Goal: Transaction & Acquisition: Register for event/course

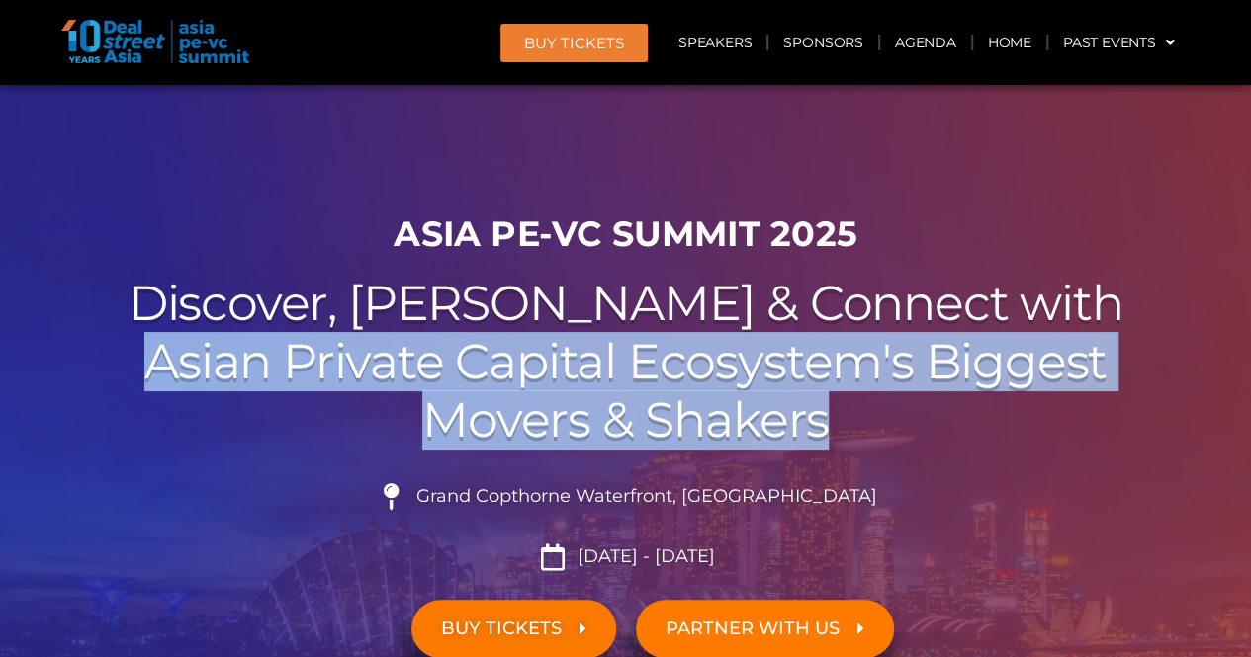
click at [647, 349] on h2 "Discover, Learn & Connect with Asian Private Capital Ecosystem's Biggest Movers…" at bounding box center [625, 362] width 1107 height 174
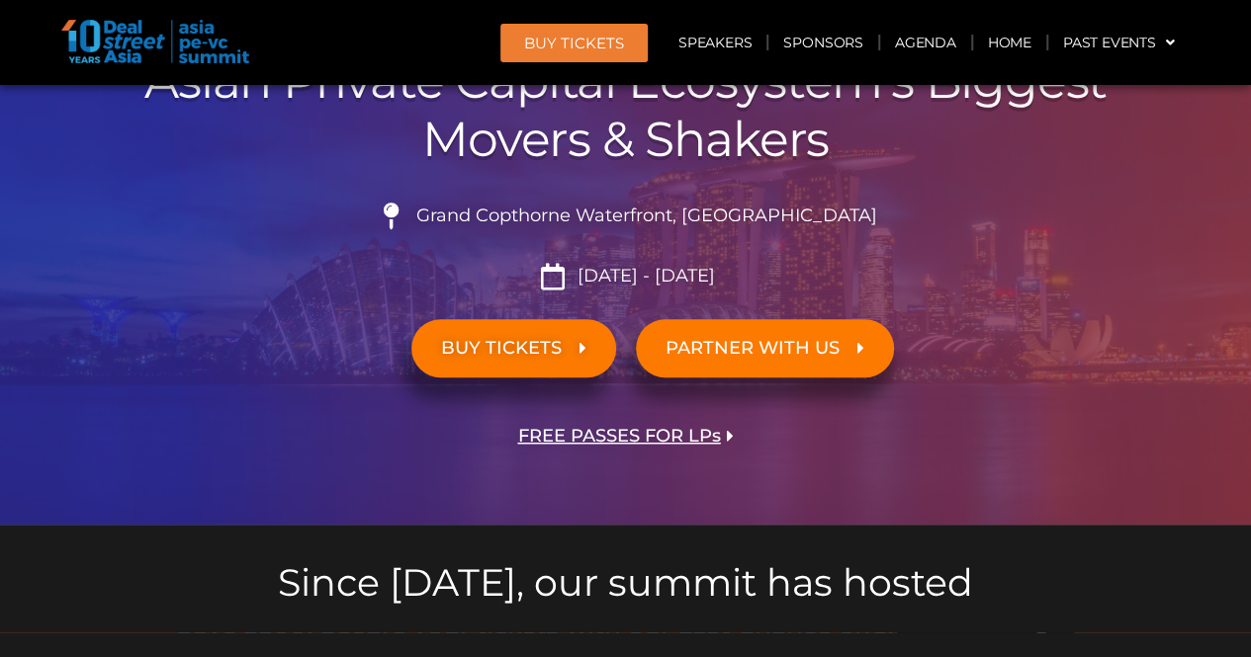
scroll to position [297, 0]
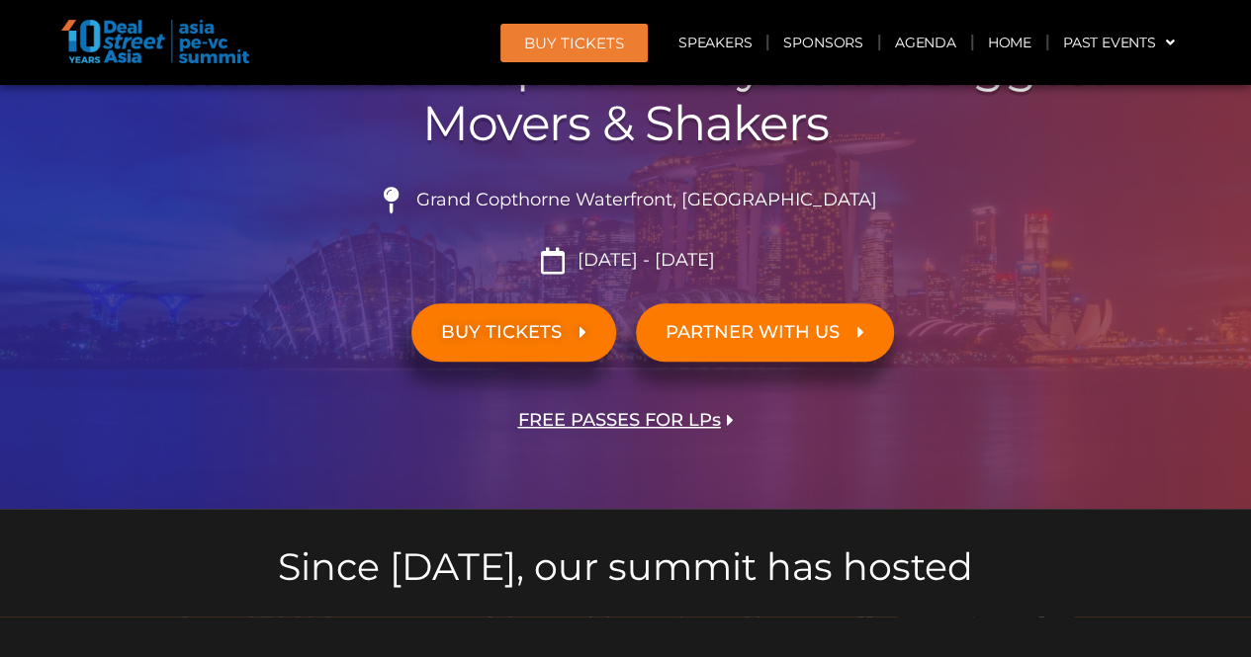
click at [674, 476] on div at bounding box center [625, 474] width 1107 height 49
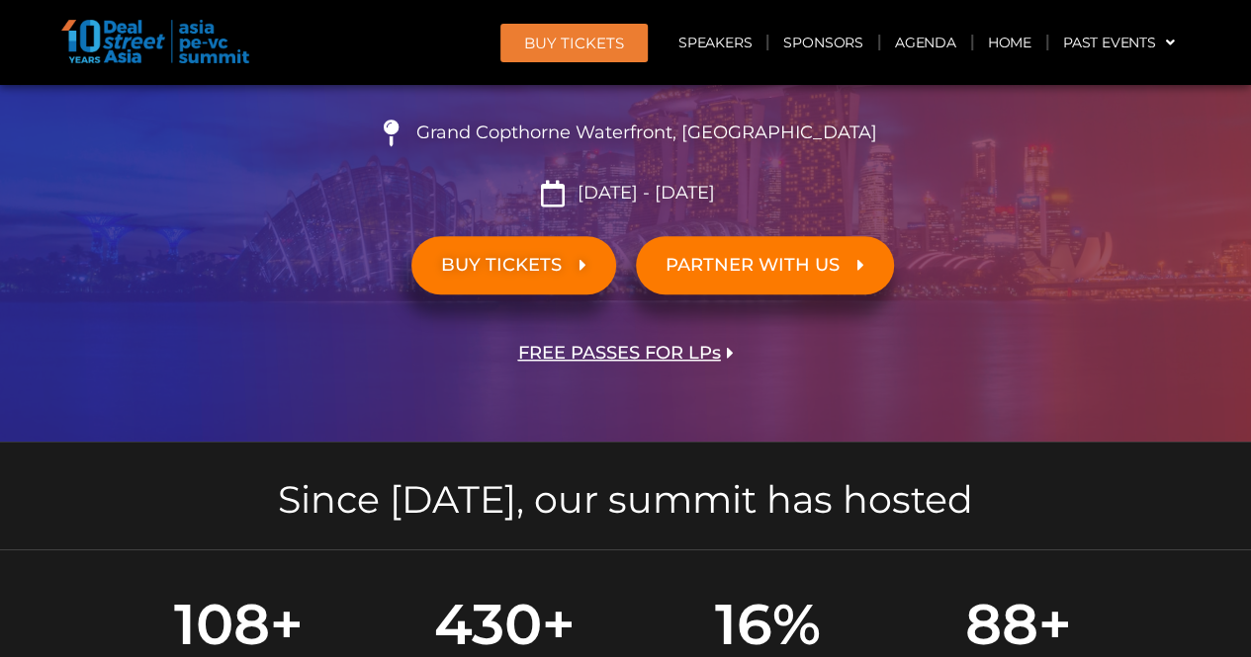
scroll to position [395, 0]
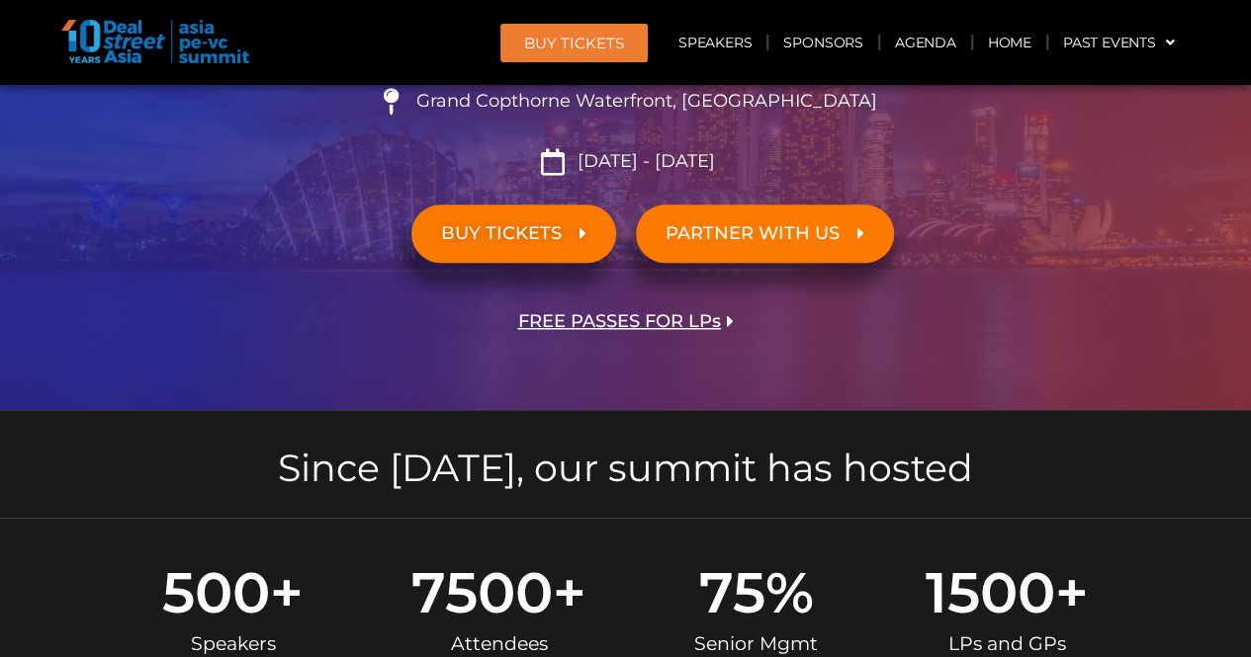
click at [653, 322] on span "FREE PASSES FOR LPs" at bounding box center [619, 321] width 203 height 19
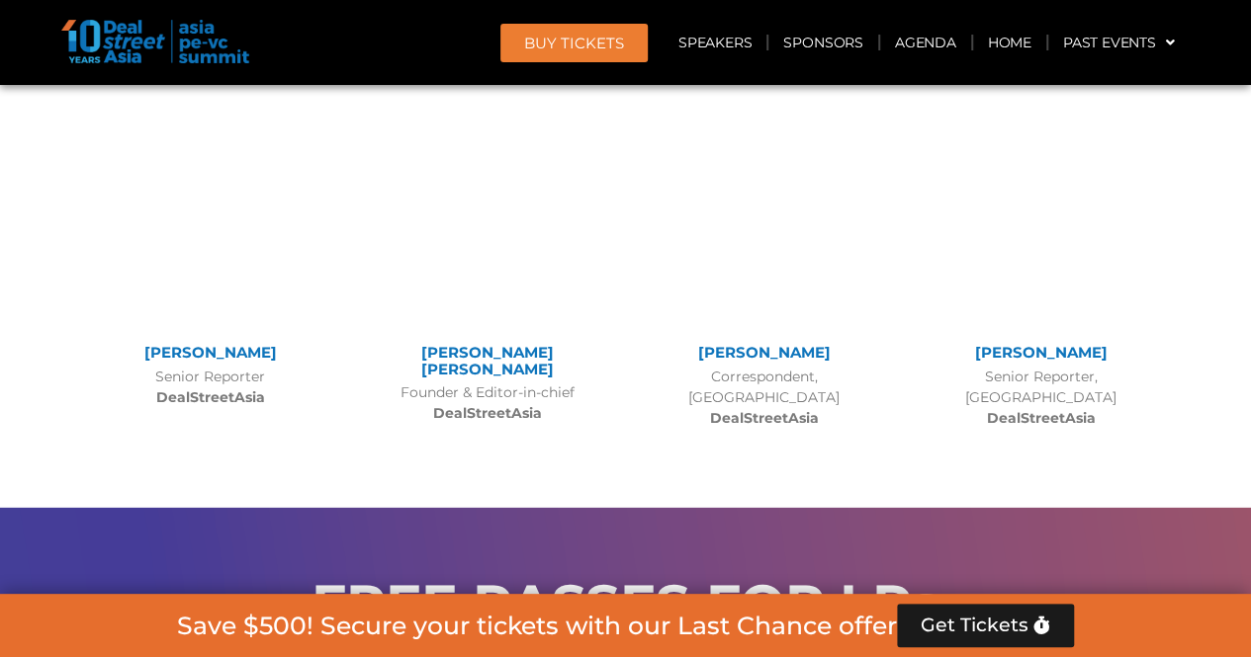
scroll to position [14162, 0]
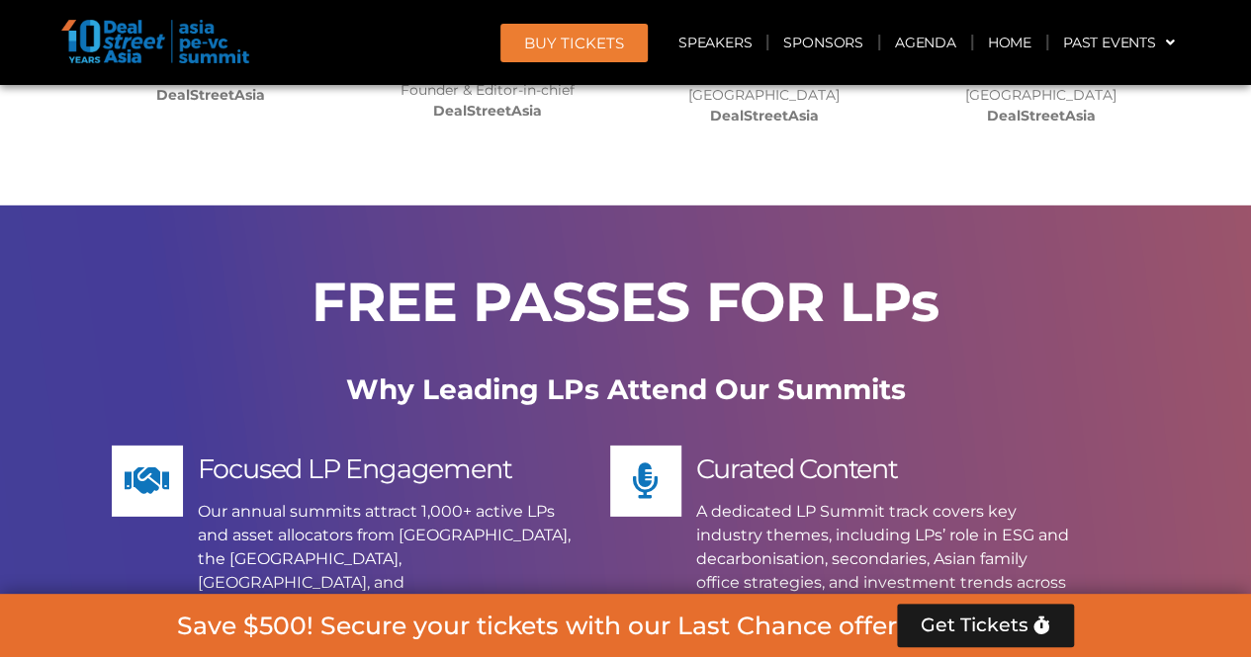
click at [604, 275] on h2 "FREE PASSES FOR LPs" at bounding box center [626, 302] width 1088 height 54
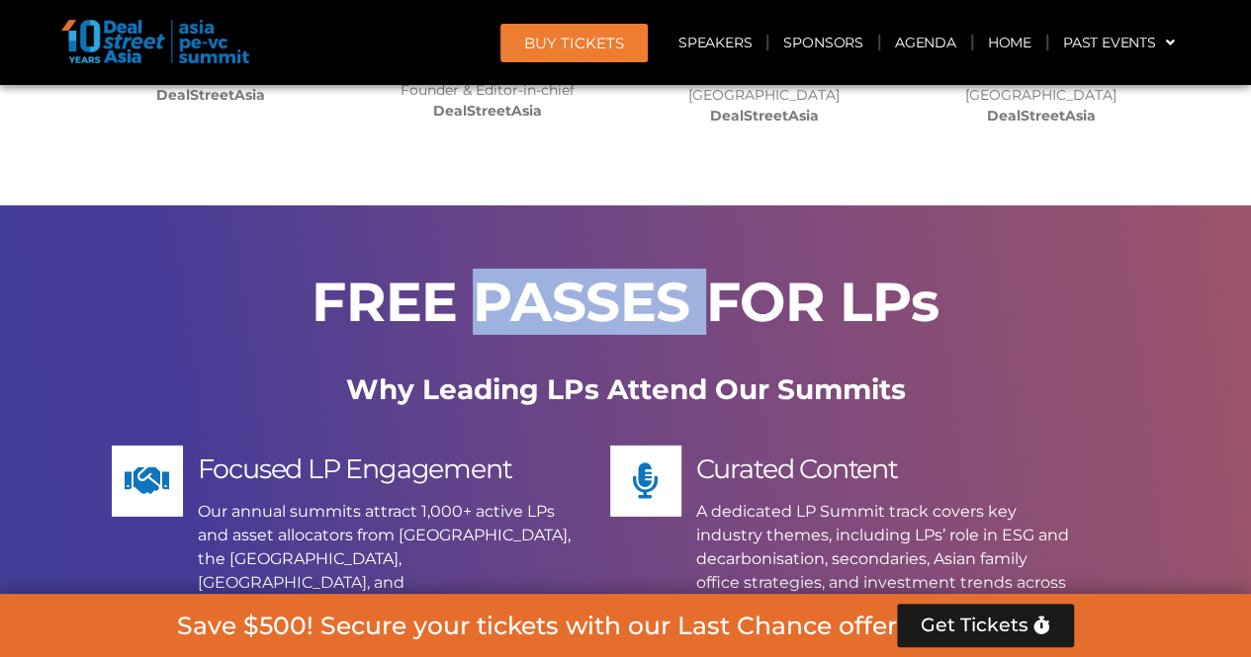
click at [604, 275] on h2 "FREE PASSES FOR LPs" at bounding box center [626, 302] width 1088 height 54
click at [605, 275] on h2 "FREE PASSES FOR LPs" at bounding box center [626, 302] width 1088 height 54
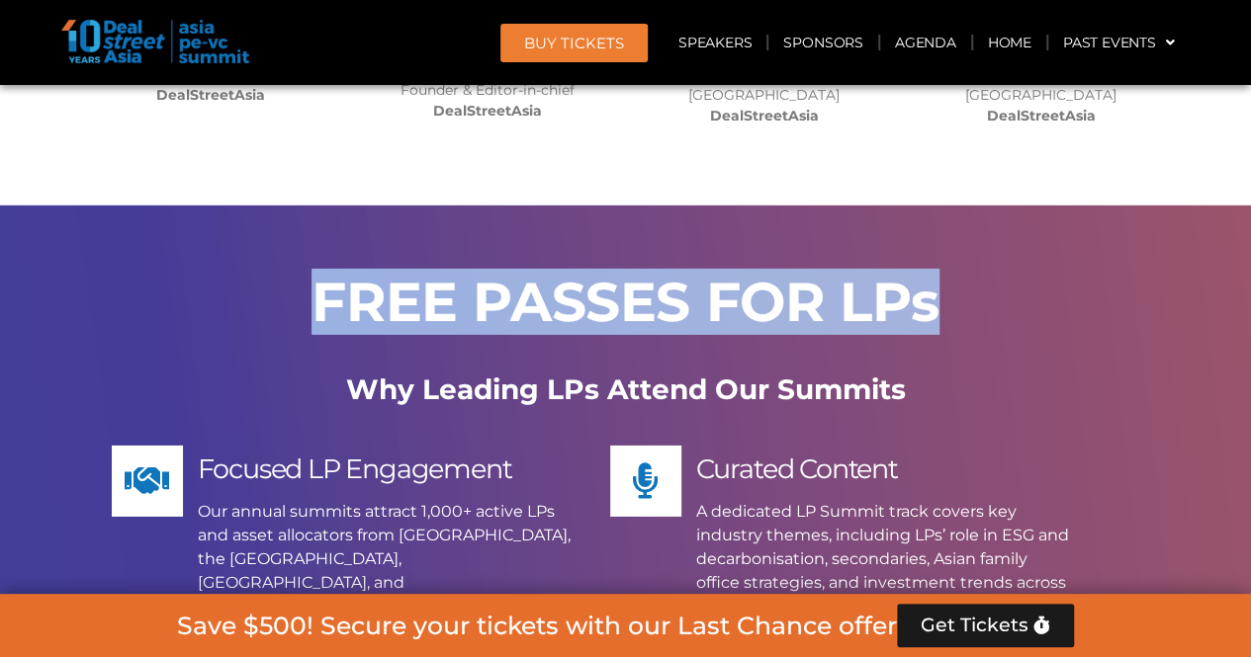
click at [611, 349] on div at bounding box center [626, 354] width 1088 height 10
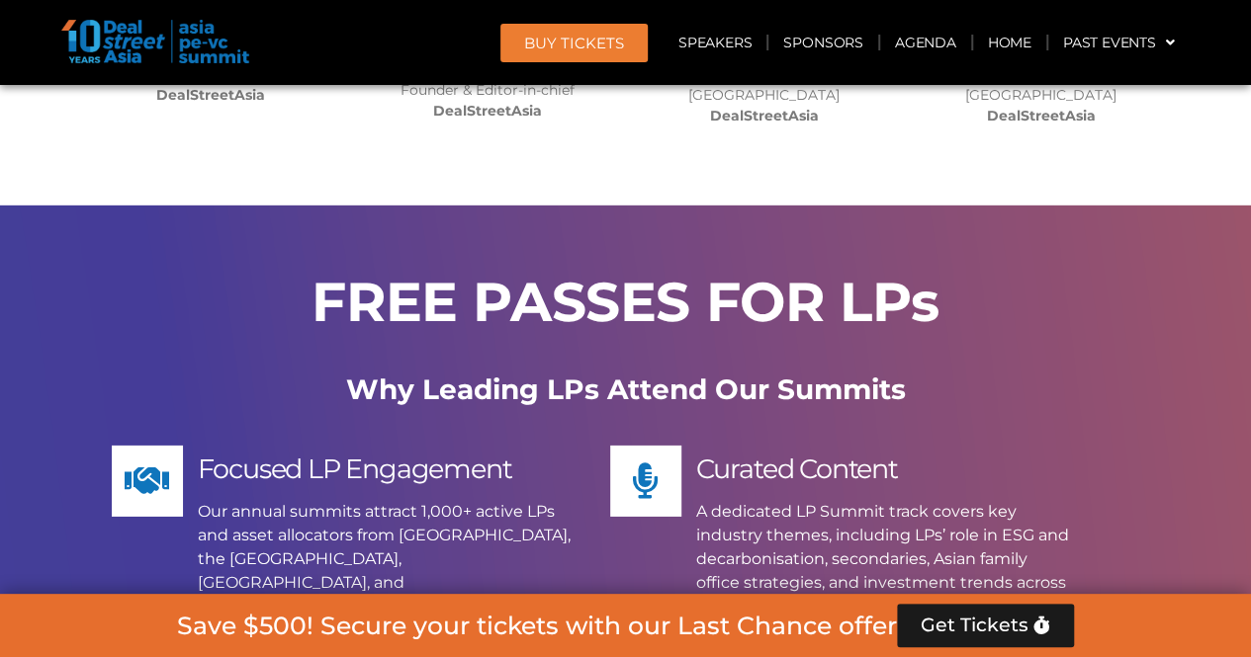
click at [605, 373] on b "Why Leading LPs Attend Our Summits" at bounding box center [626, 390] width 560 height 34
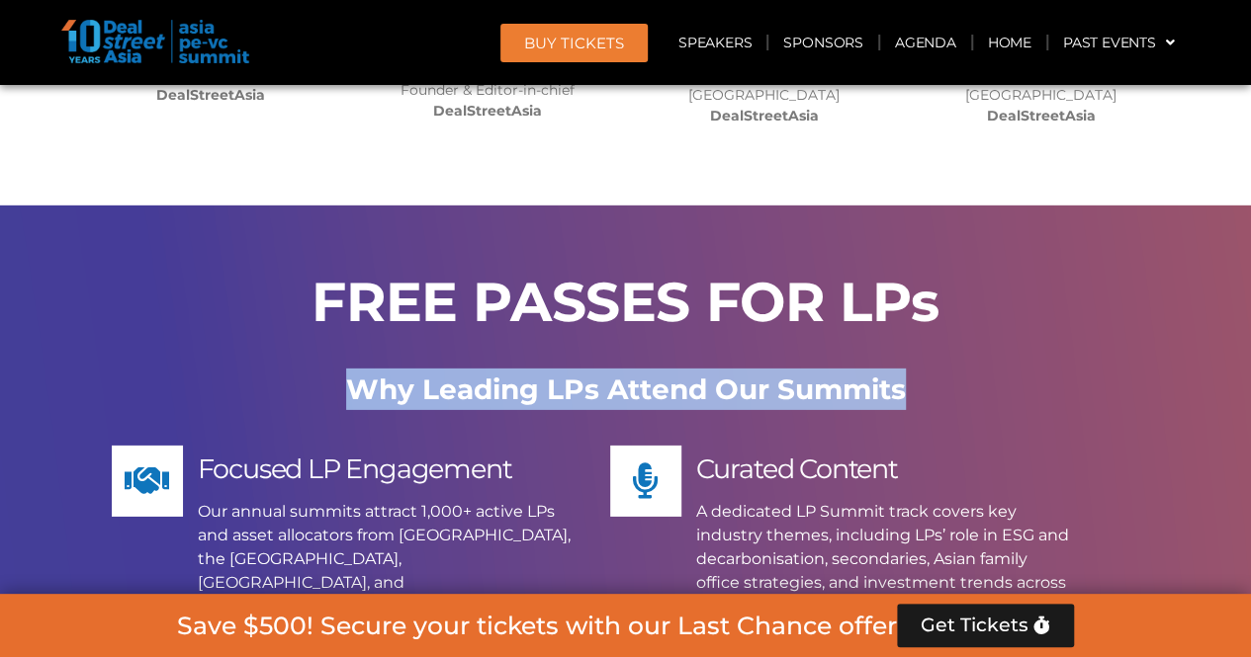
click at [605, 373] on b "Why Leading LPs Attend Our Summits" at bounding box center [626, 390] width 560 height 34
click at [577, 248] on div "FREE PASSES FOR LPs Why Leading LPs Attend Our Summits Focused LP Engagement Ou…" at bounding box center [625, 643] width 1127 height 875
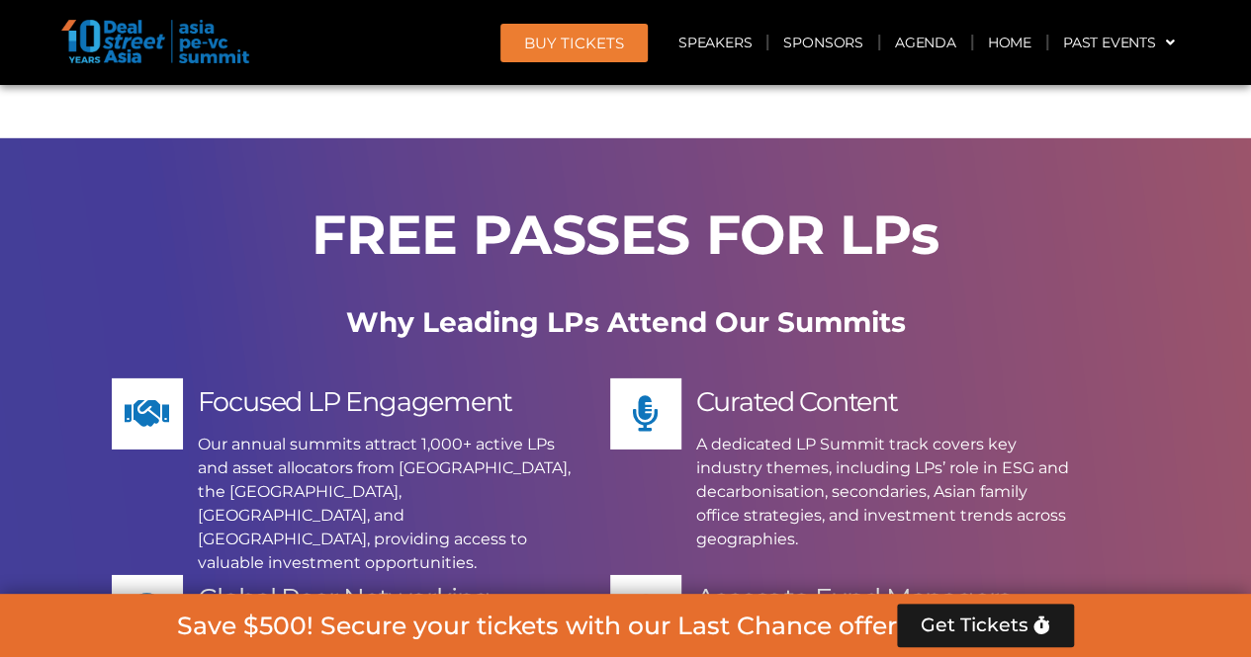
scroll to position [14261, 0]
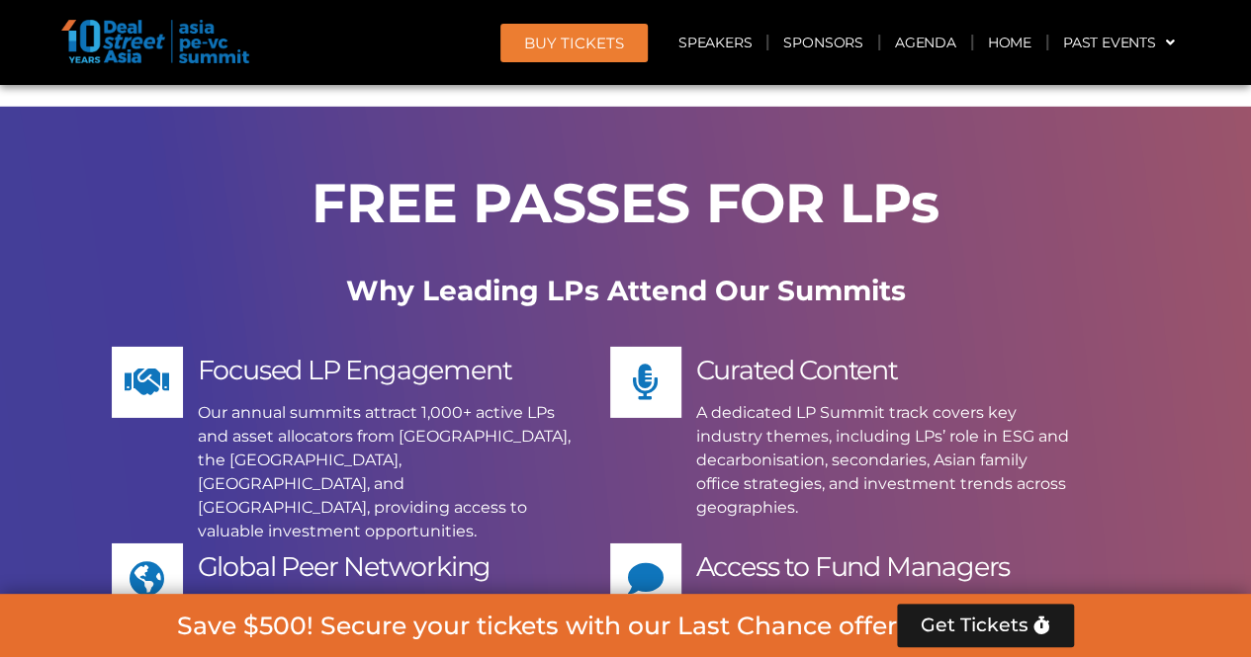
click at [447, 354] on span "Focused LP Engagement" at bounding box center [355, 370] width 314 height 33
click at [0, 0] on div "🔥 Be the FIRST to know 🔥 Get the latest Agenda Updates, Speaker Updates, and Ex…" at bounding box center [0, 0] width 0 height 0
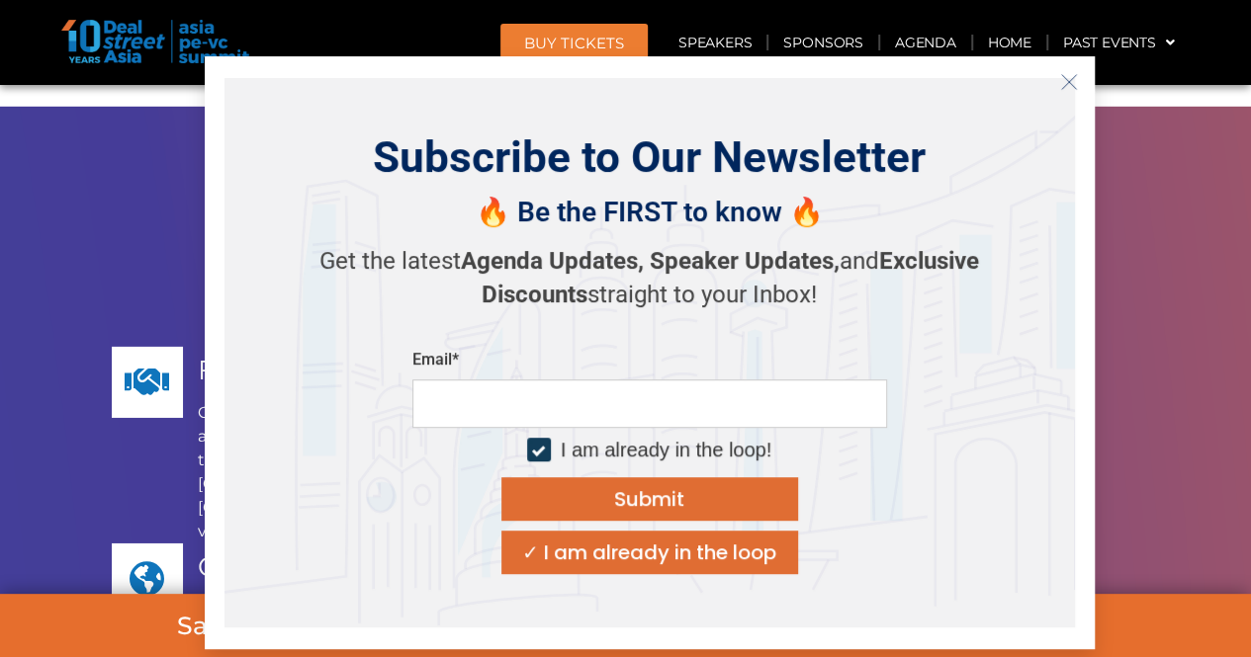
click at [447, 197] on div "🔥 Be the FIRST to know 🔥 Get the latest Agenda Updates, Speaker Updates, and Ex…" at bounding box center [650, 260] width 692 height 150
click at [1068, 81] on line "Close" at bounding box center [1068, 81] width 14 height 14
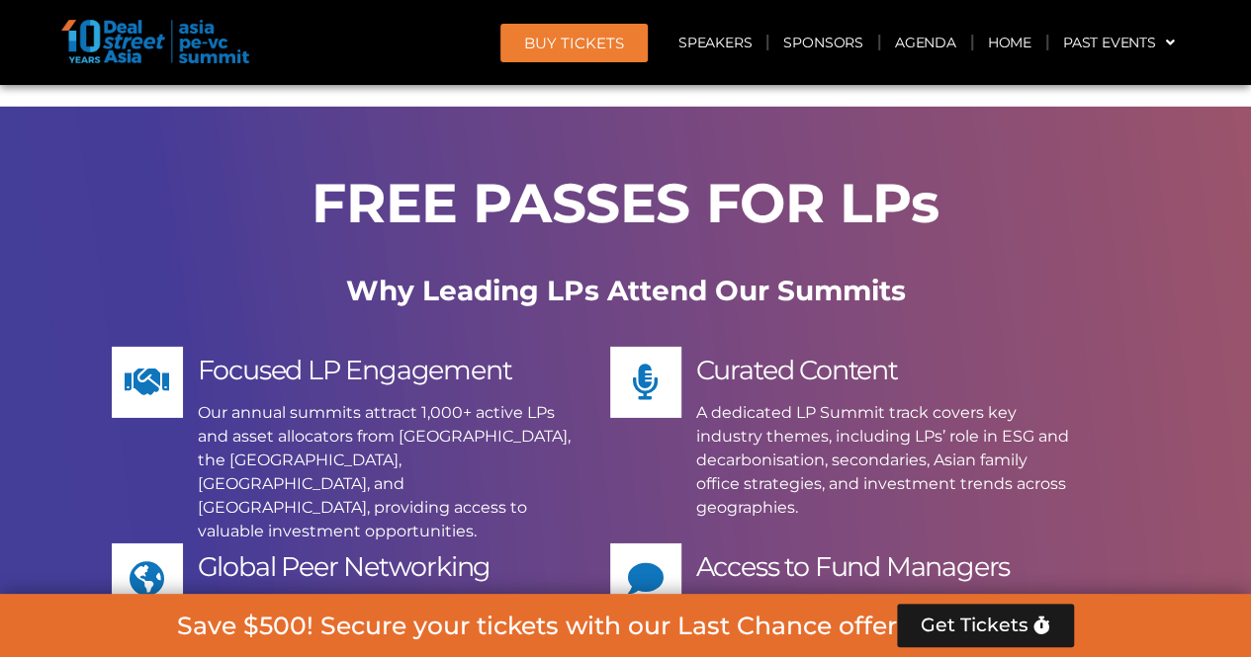
click at [350, 401] on p "Our annual summits attract 1,000+ active LPs and asset allocators from [GEOGRAP…" at bounding box center [384, 472] width 373 height 142
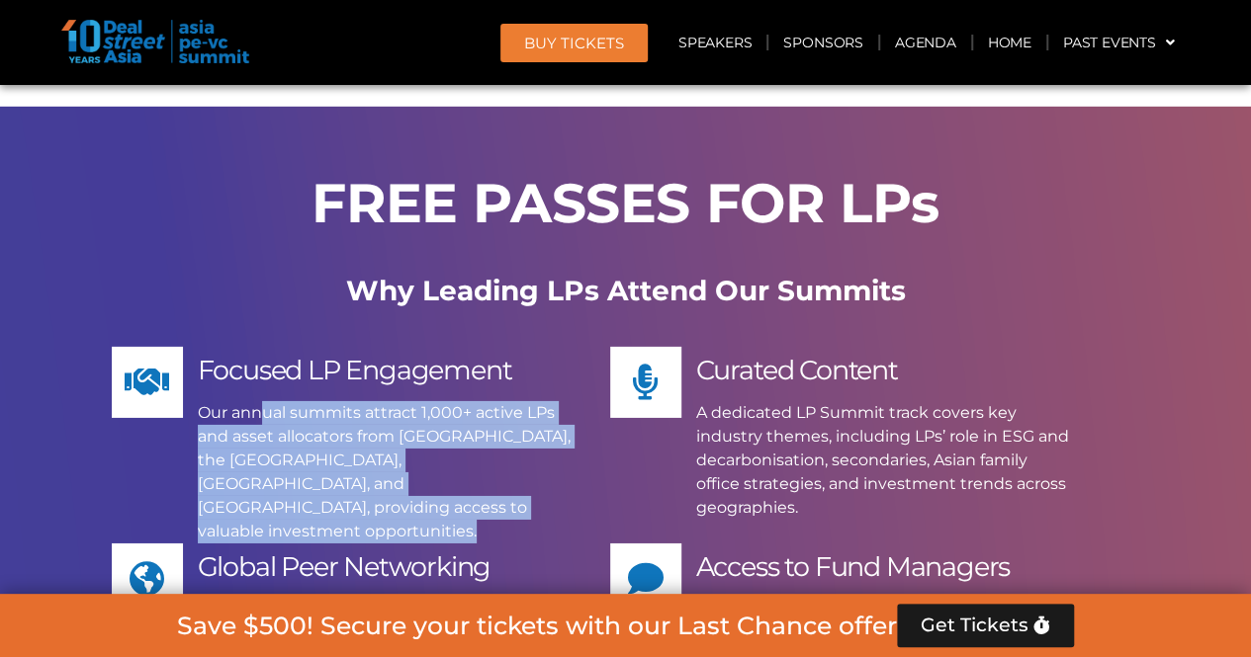
click at [350, 401] on p "Our annual summits attract 1,000+ active LPs and asset allocators from [GEOGRAP…" at bounding box center [384, 472] width 373 height 142
click at [556, 401] on p "Our annual summits attract 1,000+ active LPs and asset allocators from [GEOGRAP…" at bounding box center [384, 472] width 373 height 142
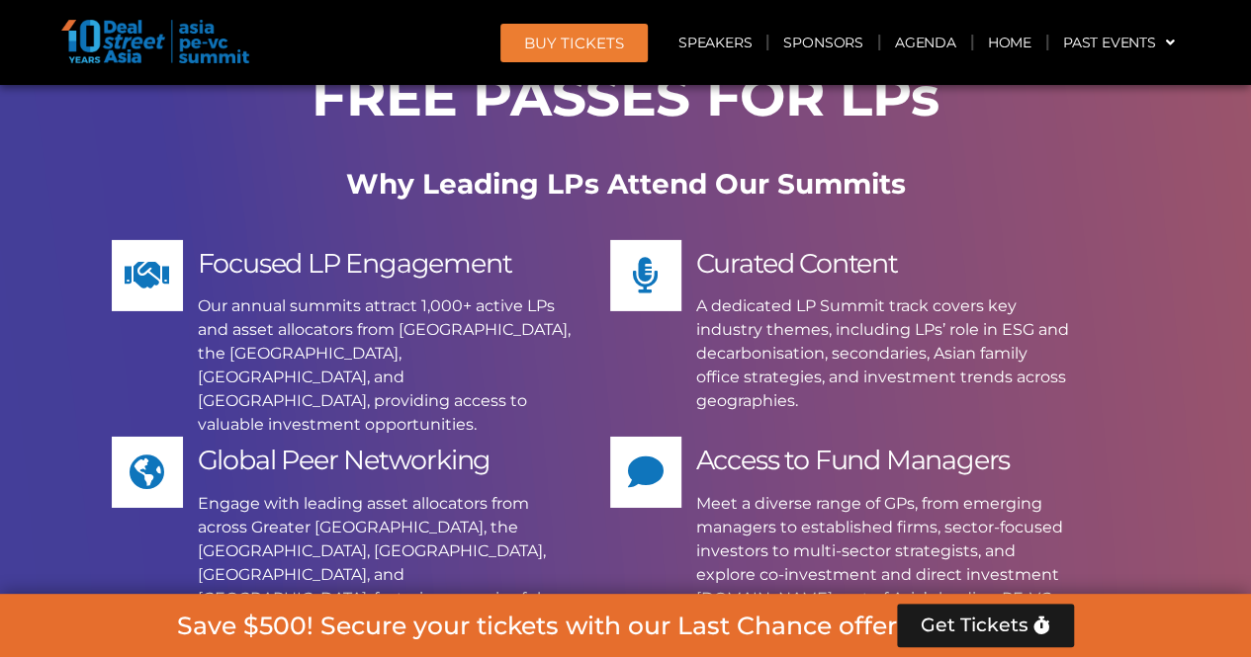
scroll to position [14360, 0]
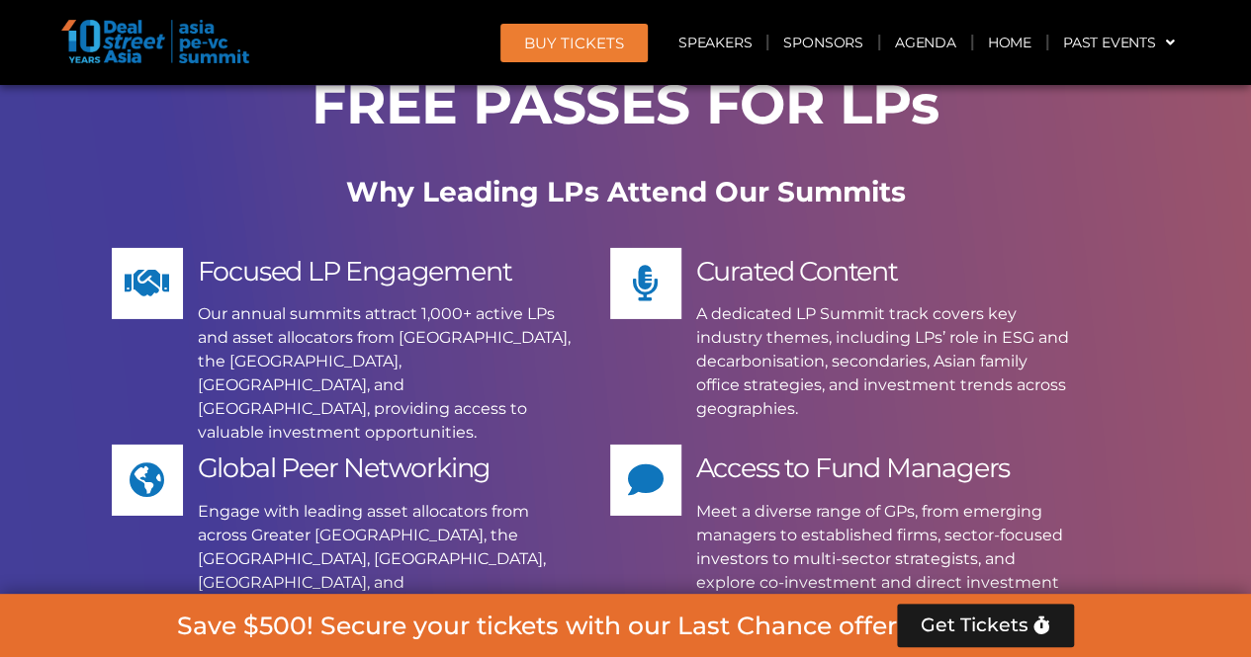
click at [876, 452] on span "Access to Fund Managers" at bounding box center [852, 468] width 313 height 33
click at [821, 500] on p "Meet a diverse range of GPs, from emerging managers to established firms, secto…" at bounding box center [882, 571] width 373 height 142
click at [763, 500] on p "Meet a diverse range of GPs, from emerging managers to established firms, secto…" at bounding box center [882, 571] width 373 height 142
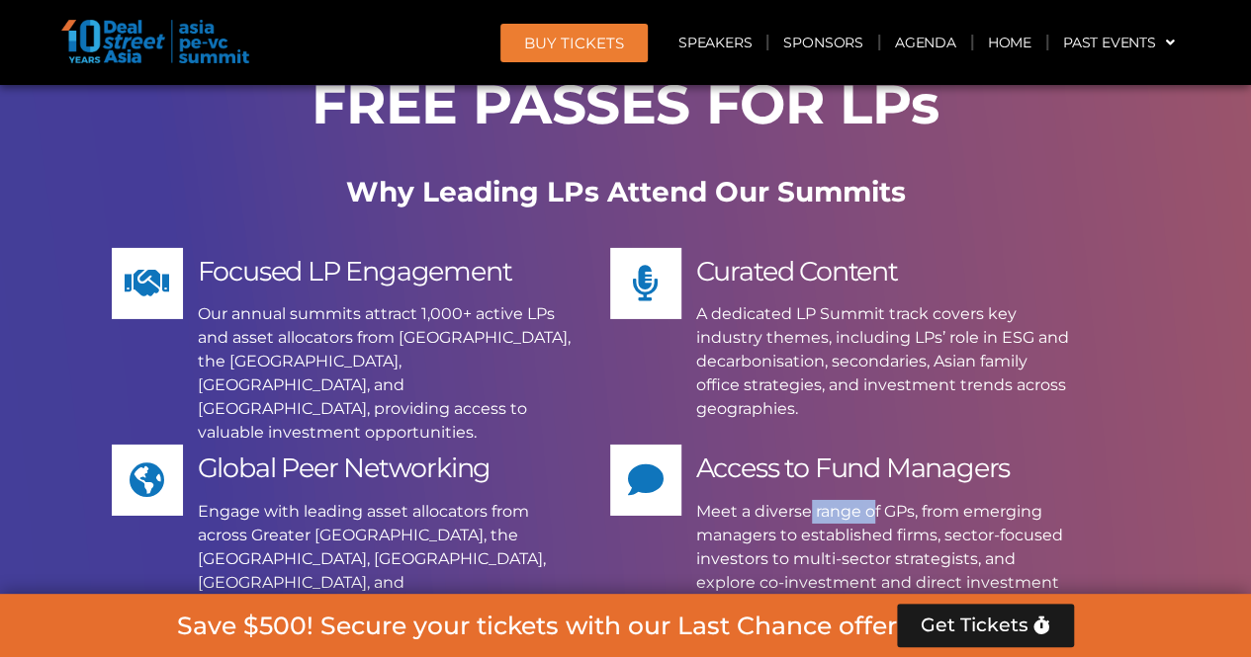
click at [763, 500] on p "Meet a diverse range of GPs, from emerging managers to established firms, secto…" at bounding box center [882, 571] width 373 height 142
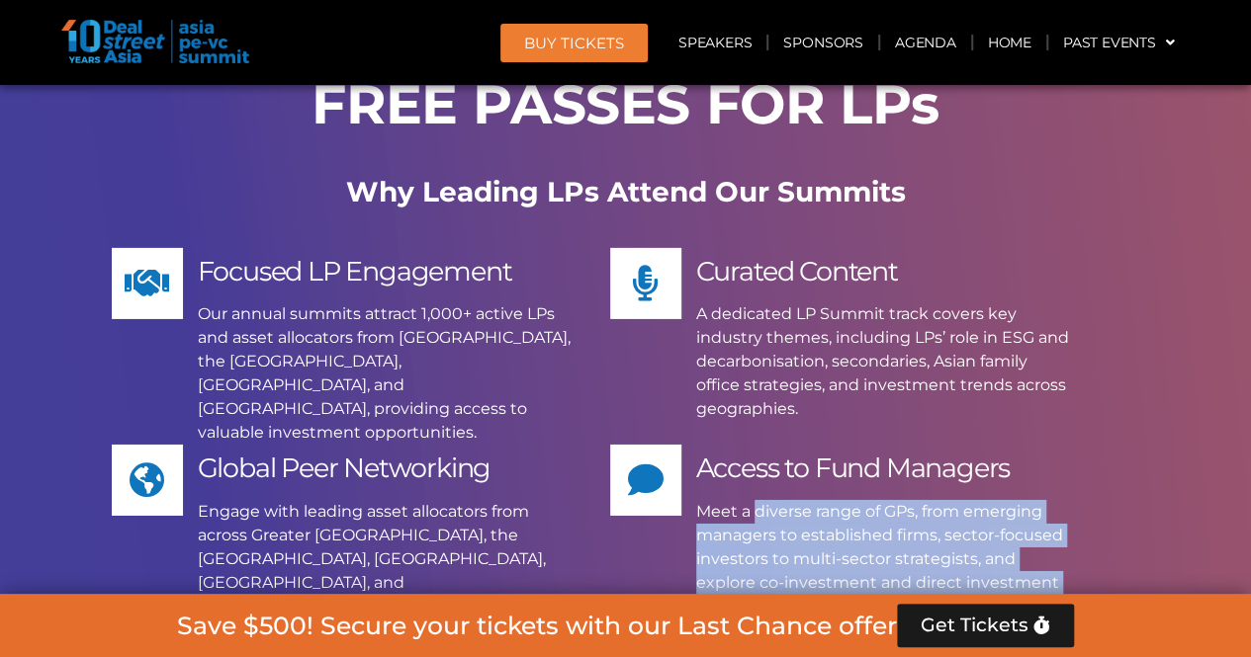
click at [763, 500] on p "Meet a diverse range of GPs, from emerging managers to established firms, secto…" at bounding box center [882, 571] width 373 height 142
click at [773, 500] on p "Meet a diverse range of GPs, from emerging managers to established firms, secto…" at bounding box center [882, 571] width 373 height 142
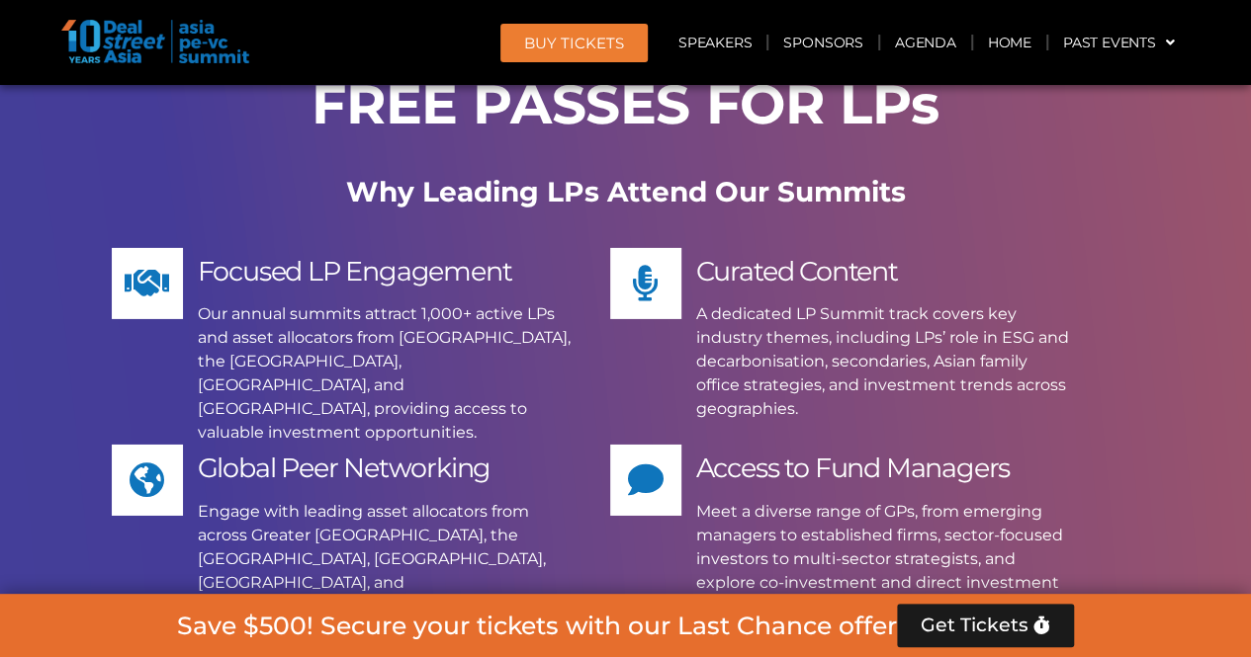
click at [779, 500] on p "Meet a diverse range of GPs, from emerging managers to established firms, secto…" at bounding box center [882, 571] width 373 height 142
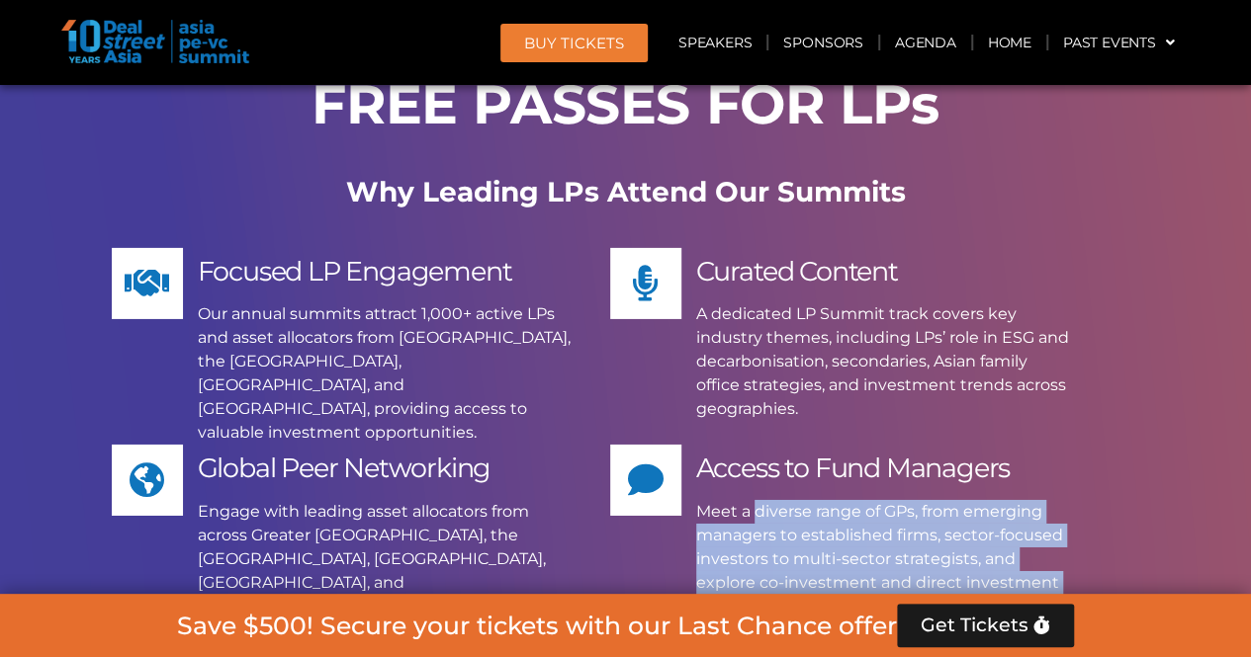
click at [779, 500] on p "Meet a diverse range of GPs, from emerging managers to established firms, secto…" at bounding box center [882, 571] width 373 height 142
click at [785, 500] on p "Meet a diverse range of GPs, from emerging managers to established firms, secto…" at bounding box center [882, 571] width 373 height 142
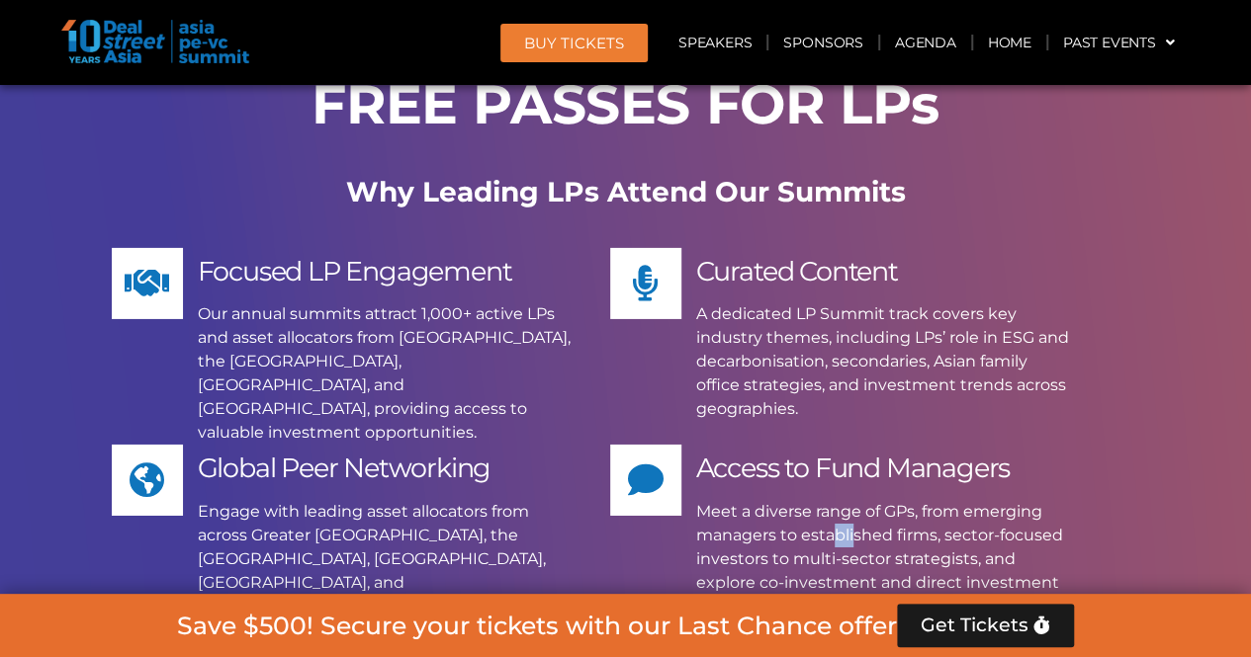
click at [785, 500] on p "Meet a diverse range of GPs, from emerging managers to established firms, secto…" at bounding box center [882, 571] width 373 height 142
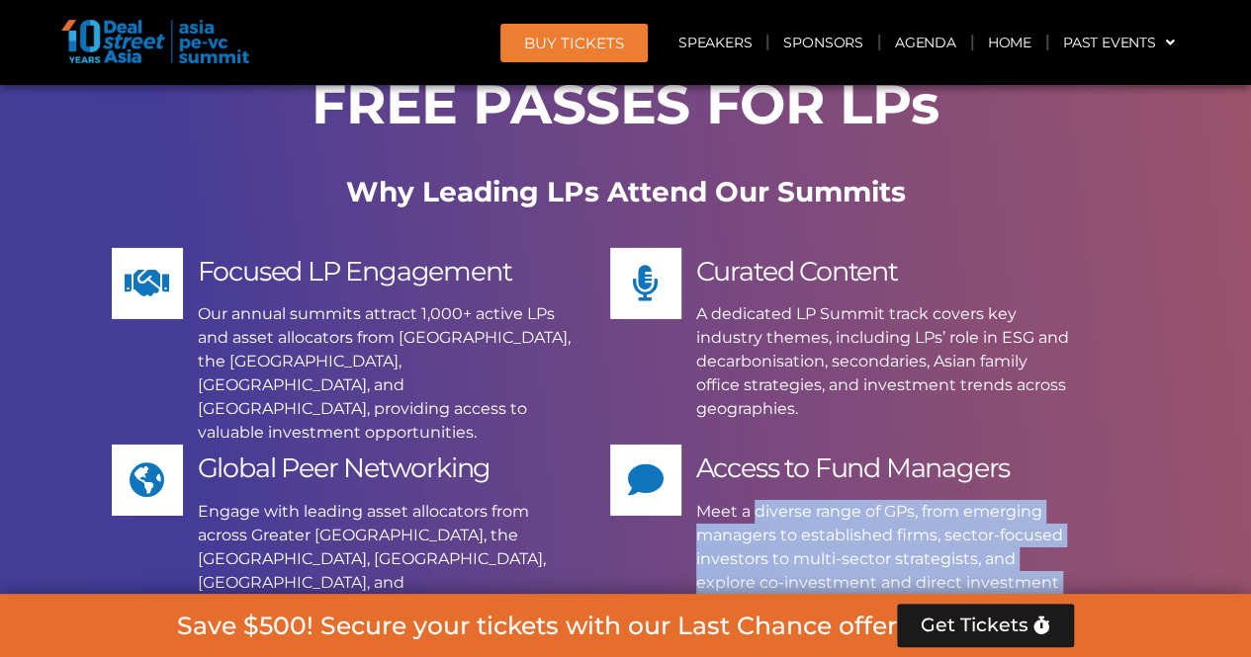
click at [785, 500] on p "Meet a diverse range of GPs, from emerging managers to established firms, secto…" at bounding box center [882, 571] width 373 height 142
click at [787, 500] on p "Meet a diverse range of GPs, from emerging managers to established firms, secto…" at bounding box center [882, 571] width 373 height 142
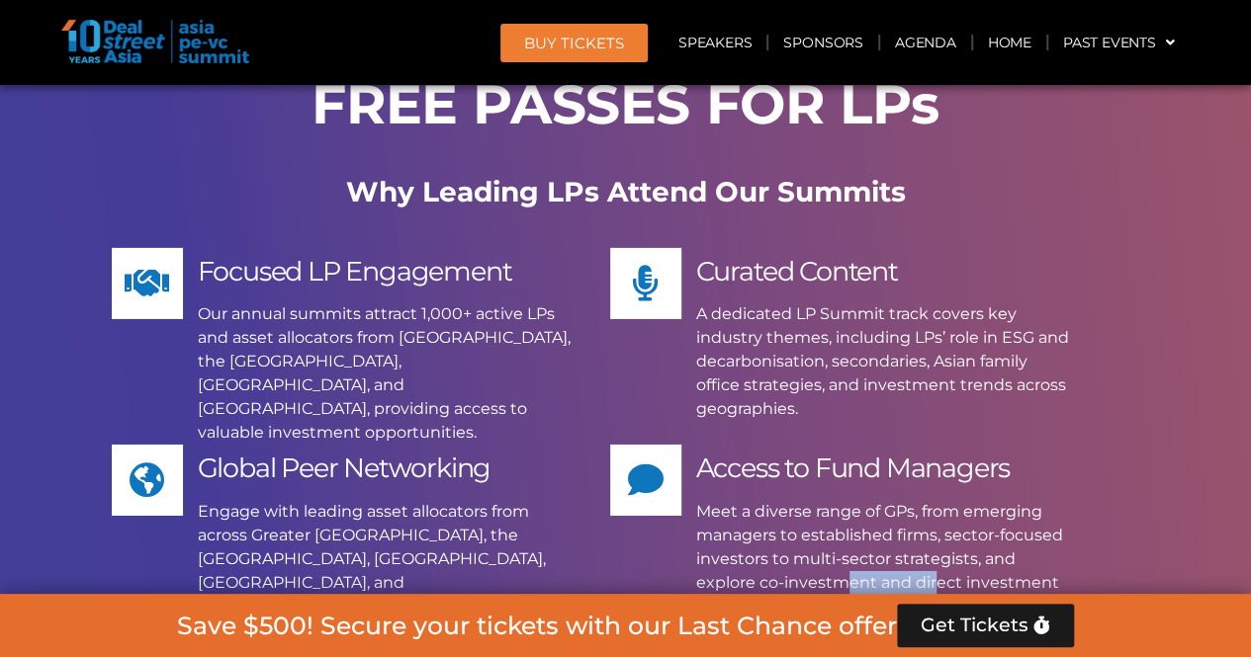
click at [787, 500] on p "Meet a diverse range of GPs, from emerging managers to established firms, secto…" at bounding box center [882, 571] width 373 height 142
click at [777, 500] on p "Meet a diverse range of GPs, from emerging managers to established firms, secto…" at bounding box center [882, 571] width 373 height 142
click at [668, 445] on div "Access to Fund Managers Meet a diverse range of GPs, from emerging managers to …" at bounding box center [839, 543] width 459 height 197
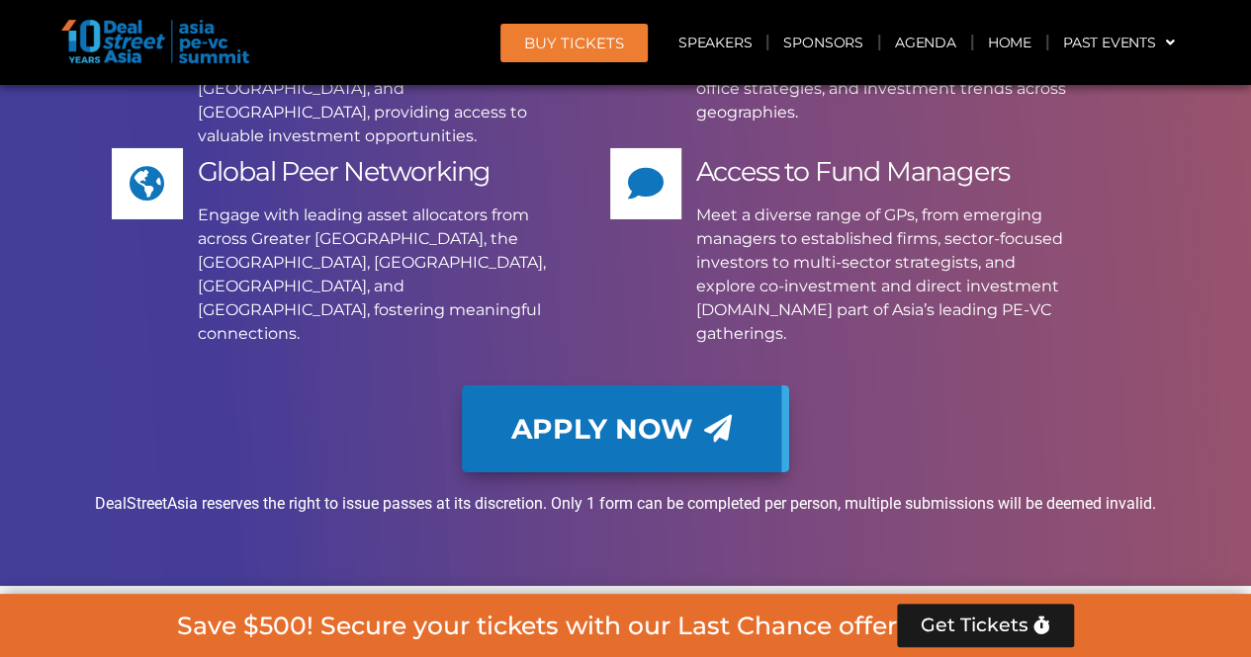
click at [494, 492] on p "DealStreetAsia reserves the right to issue passes at its discretion. Only 1 for…" at bounding box center [625, 504] width 1107 height 24
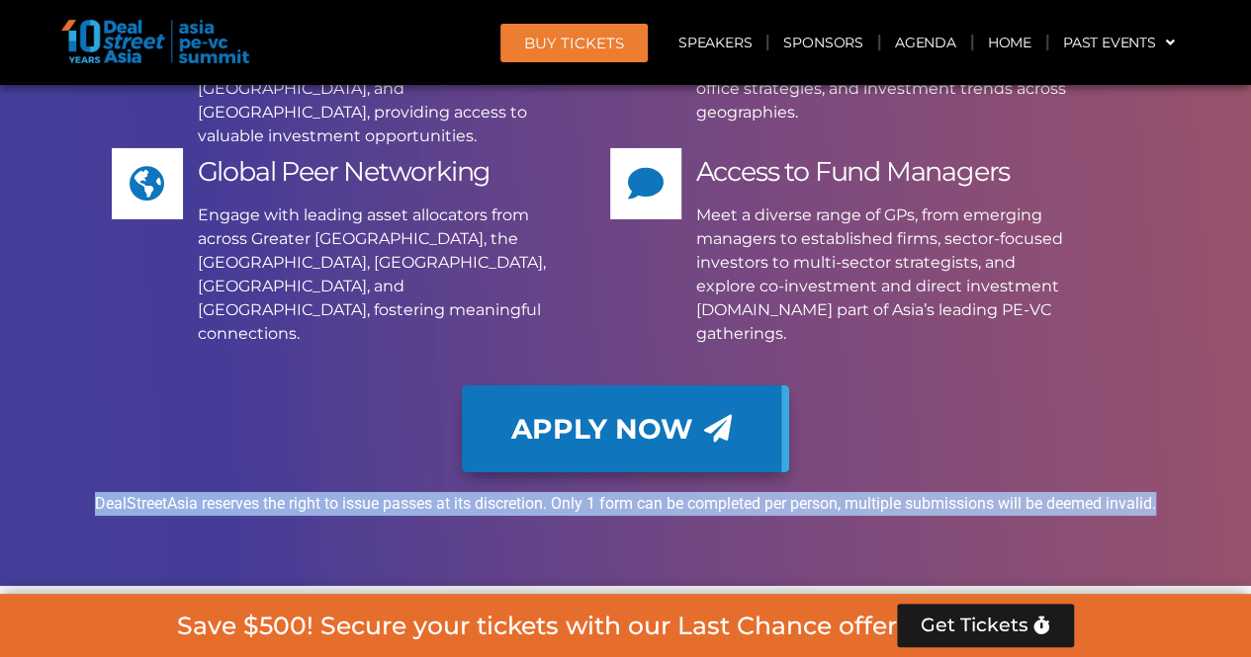
click at [520, 339] on div "FREE PASSES FOR LPs Why Leading LPs Attend Our Summits Focused LP Engagement Ou…" at bounding box center [625, 148] width 1127 height 875
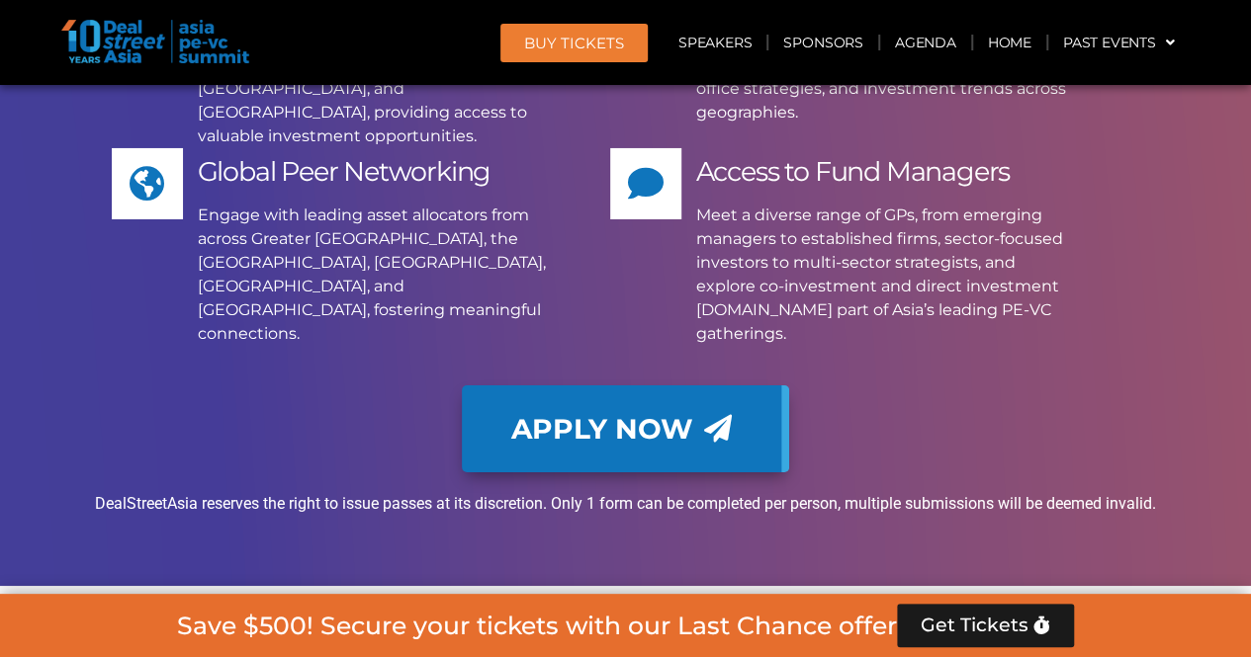
click at [172, 492] on p "DealStreetAsia reserves the right to issue passes at its discretion. Only 1 for…" at bounding box center [625, 504] width 1107 height 24
click at [422, 552] on div at bounding box center [625, 564] width 1107 height 25
click at [425, 492] on p "DealStreetAsia reserves the right to issue passes at its discretion. Only 1 for…" at bounding box center [625, 504] width 1107 height 24
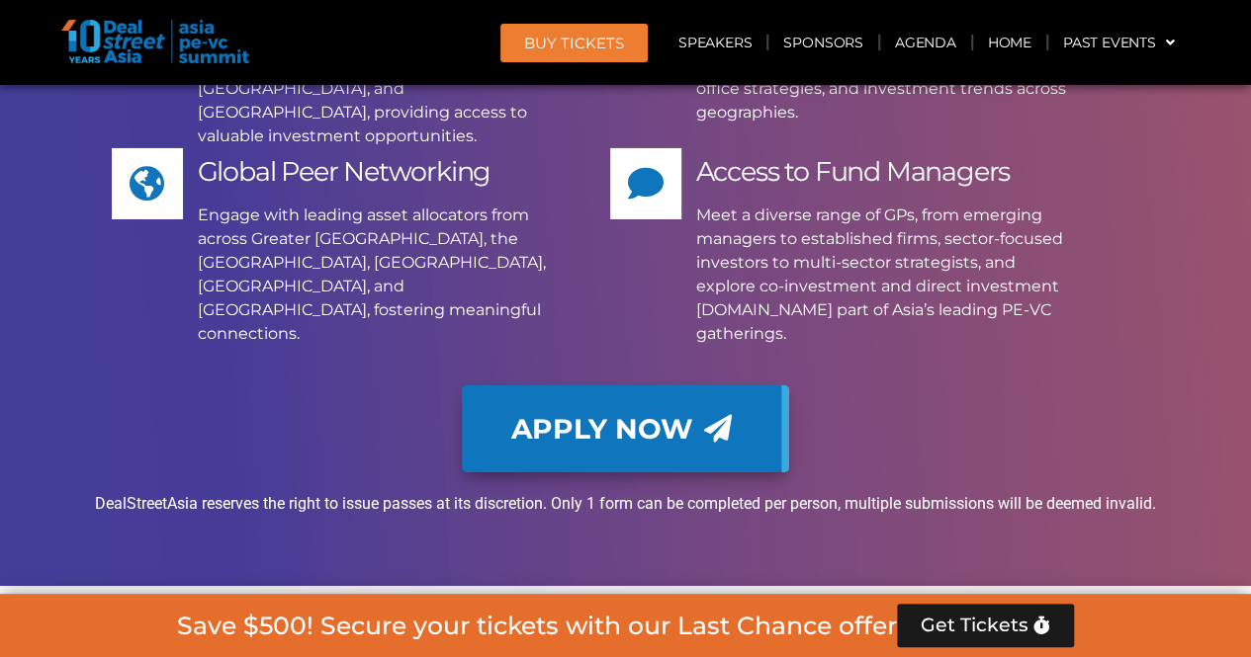
click at [508, 335] on div "FREE PASSES FOR LPs Why Leading LPs Attend Our Summits Focused LP Engagement Ou…" at bounding box center [625, 148] width 1127 height 875
click at [508, 492] on p "DealStreetAsia reserves the right to issue passes at its discretion. Only 1 for…" at bounding box center [625, 504] width 1107 height 24
click at [683, 345] on div "FREE PASSES FOR LPs Why Leading LPs Attend Our Summits Focused LP Engagement Ou…" at bounding box center [625, 148] width 1127 height 875
click at [686, 492] on p "DealStreetAsia reserves the right to issue passes at its discretion. Only 1 for…" at bounding box center [625, 504] width 1107 height 24
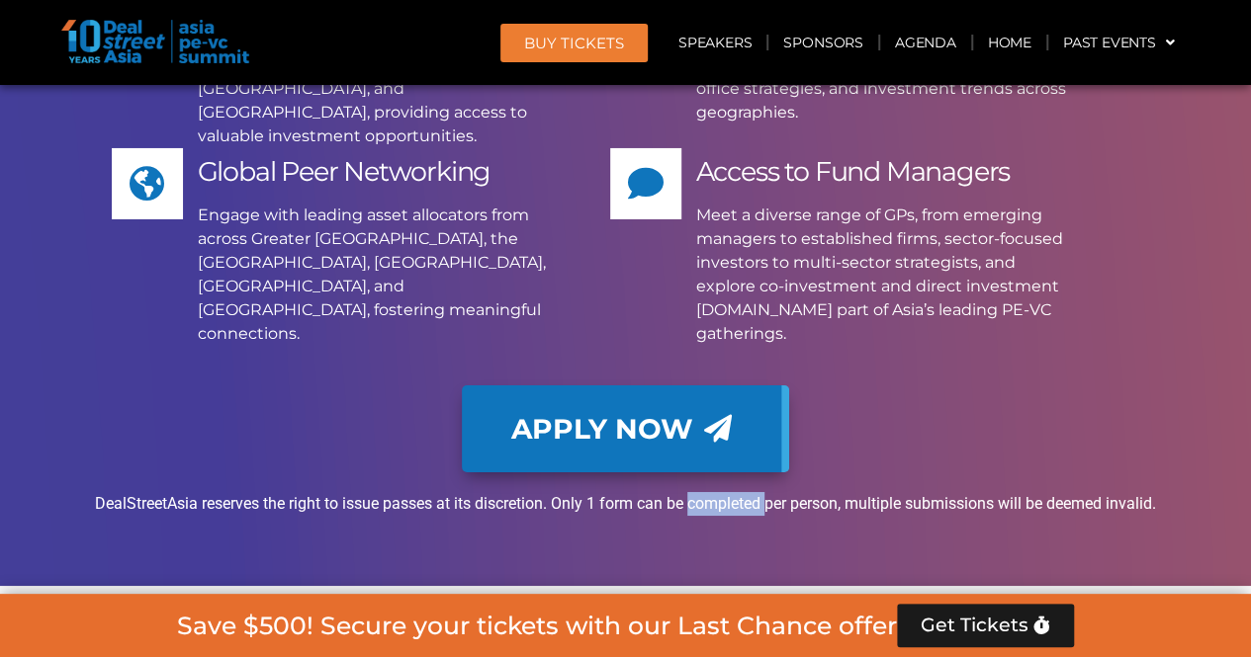
click at [686, 492] on p "DealStreetAsia reserves the right to issue passes at its discretion. Only 1 for…" at bounding box center [625, 504] width 1107 height 24
click at [709, 492] on div "DealStreetAsia reserves the right to issue passes at its discretion. Only 1 for…" at bounding box center [625, 512] width 1107 height 40
click at [720, 492] on p "DealStreetAsia reserves the right to issue passes at its discretion. Only 1 for…" at bounding box center [625, 504] width 1107 height 24
click at [823, 492] on div "DealStreetAsia reserves the right to issue passes at its discretion. Only 1 for…" at bounding box center [625, 512] width 1107 height 40
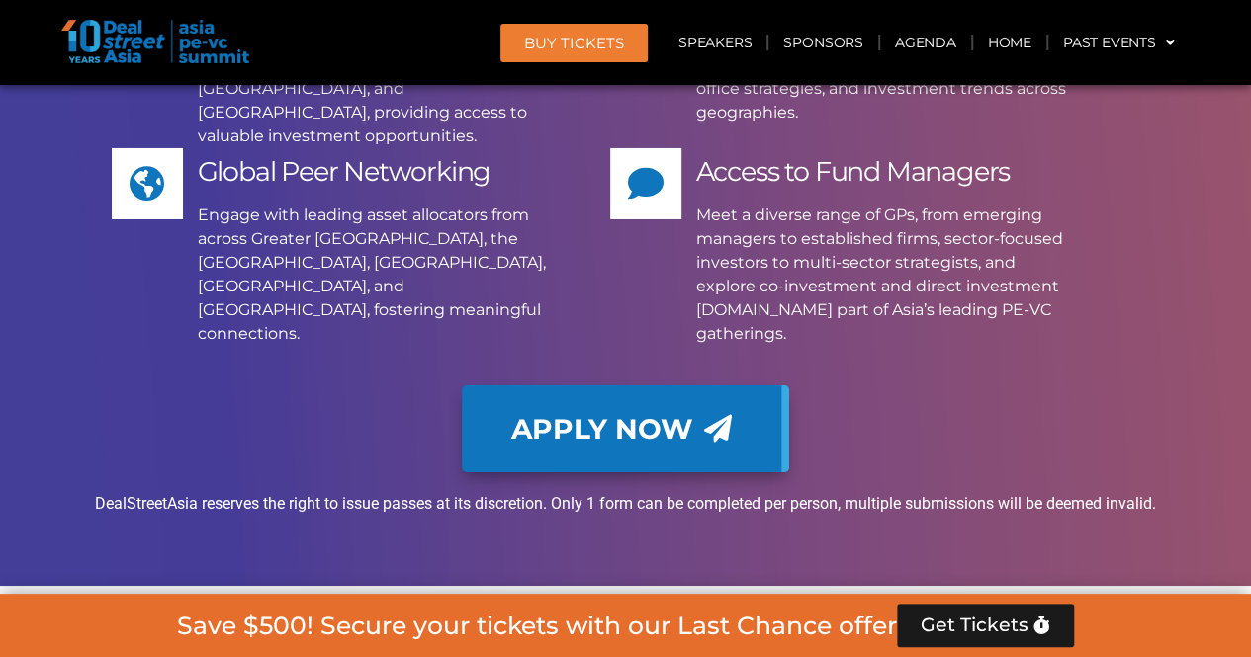
click at [859, 492] on p "DealStreetAsia reserves the right to issue passes at its discretion. Only 1 for…" at bounding box center [625, 504] width 1107 height 24
click at [933, 492] on div "DealStreetAsia reserves the right to issue passes at its discretion. Only 1 for…" at bounding box center [625, 512] width 1107 height 40
click at [945, 492] on p "DealStreetAsia reserves the right to issue passes at its discretion. Only 1 for…" at bounding box center [625, 504] width 1107 height 24
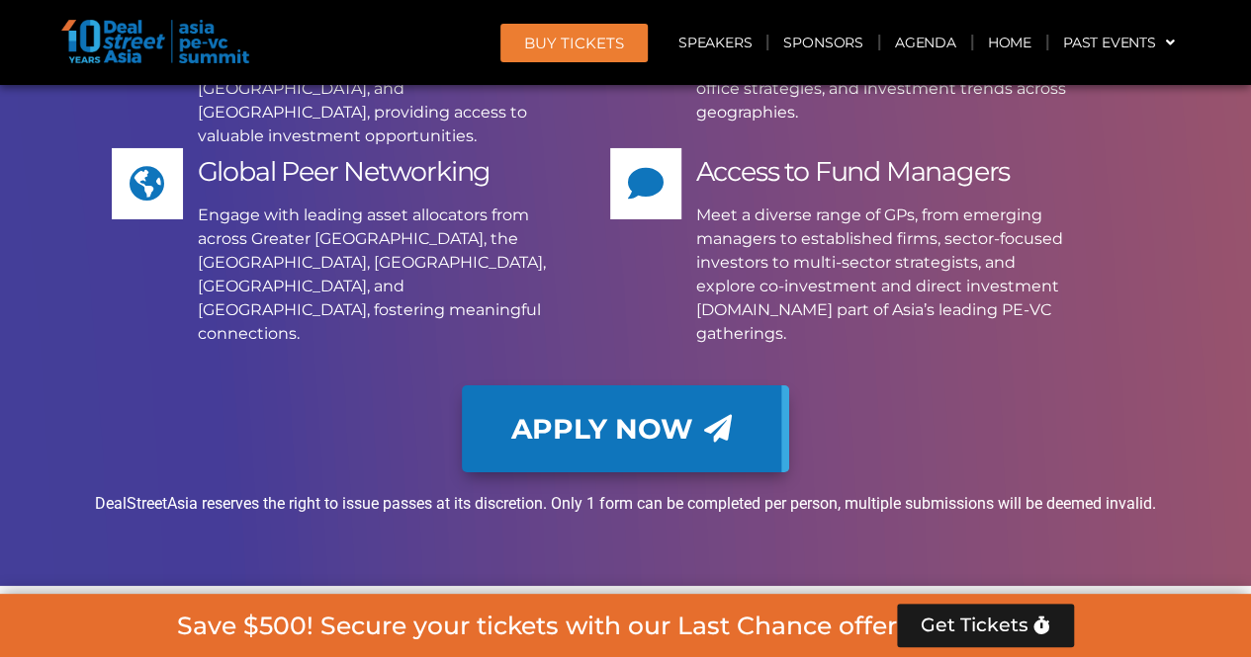
click at [1057, 331] on div "FREE PASSES FOR LPs Why Leading LPs Attend Our Summits Focused LP Engagement Ou…" at bounding box center [625, 148] width 1127 height 875
click at [1072, 492] on p "DealStreetAsia reserves the right to issue passes at its discretion. Only 1 for…" at bounding box center [625, 504] width 1107 height 24
click at [1069, 492] on div "DealStreetAsia reserves the right to issue passes at its discretion. Only 1 for…" at bounding box center [625, 512] width 1107 height 40
click at [595, 386] on link "Apply Now" at bounding box center [625, 429] width 327 height 87
